Goal: Transaction & Acquisition: Obtain resource

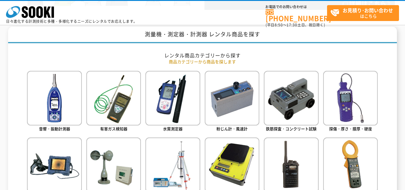
scroll to position [240, 0]
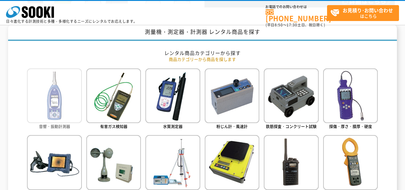
click at [66, 99] on img at bounding box center [54, 95] width 55 height 55
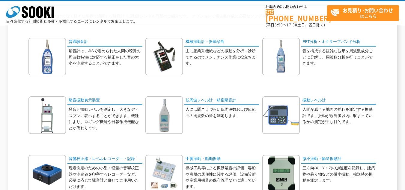
scroll to position [60, 0]
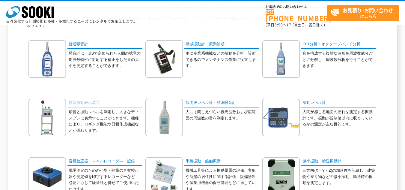
click at [84, 104] on link "騒音振動表示装置" at bounding box center [104, 103] width 75 height 9
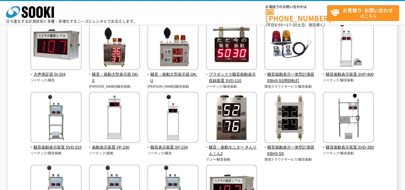
scroll to position [120, 0]
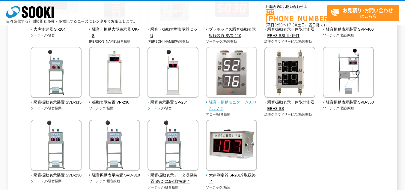
click at [234, 98] on img at bounding box center [231, 73] width 51 height 52
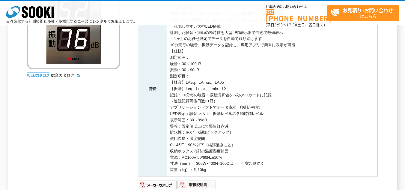
scroll to position [150, 0]
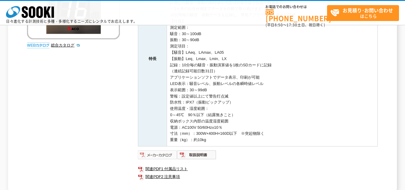
click at [162, 156] on img at bounding box center [157, 155] width 39 height 10
click at [183, 168] on link "関連PDF1 付属品リスト" at bounding box center [258, 169] width 240 height 8
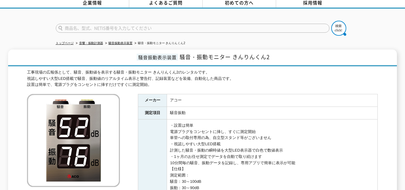
scroll to position [0, 0]
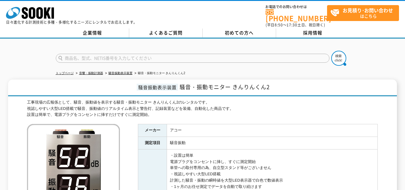
click at [22, 53] on div at bounding box center [202, 53] width 405 height 29
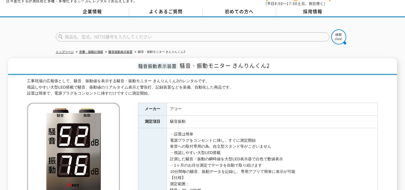
scroll to position [30, 0]
